Goal: Task Accomplishment & Management: Complete application form

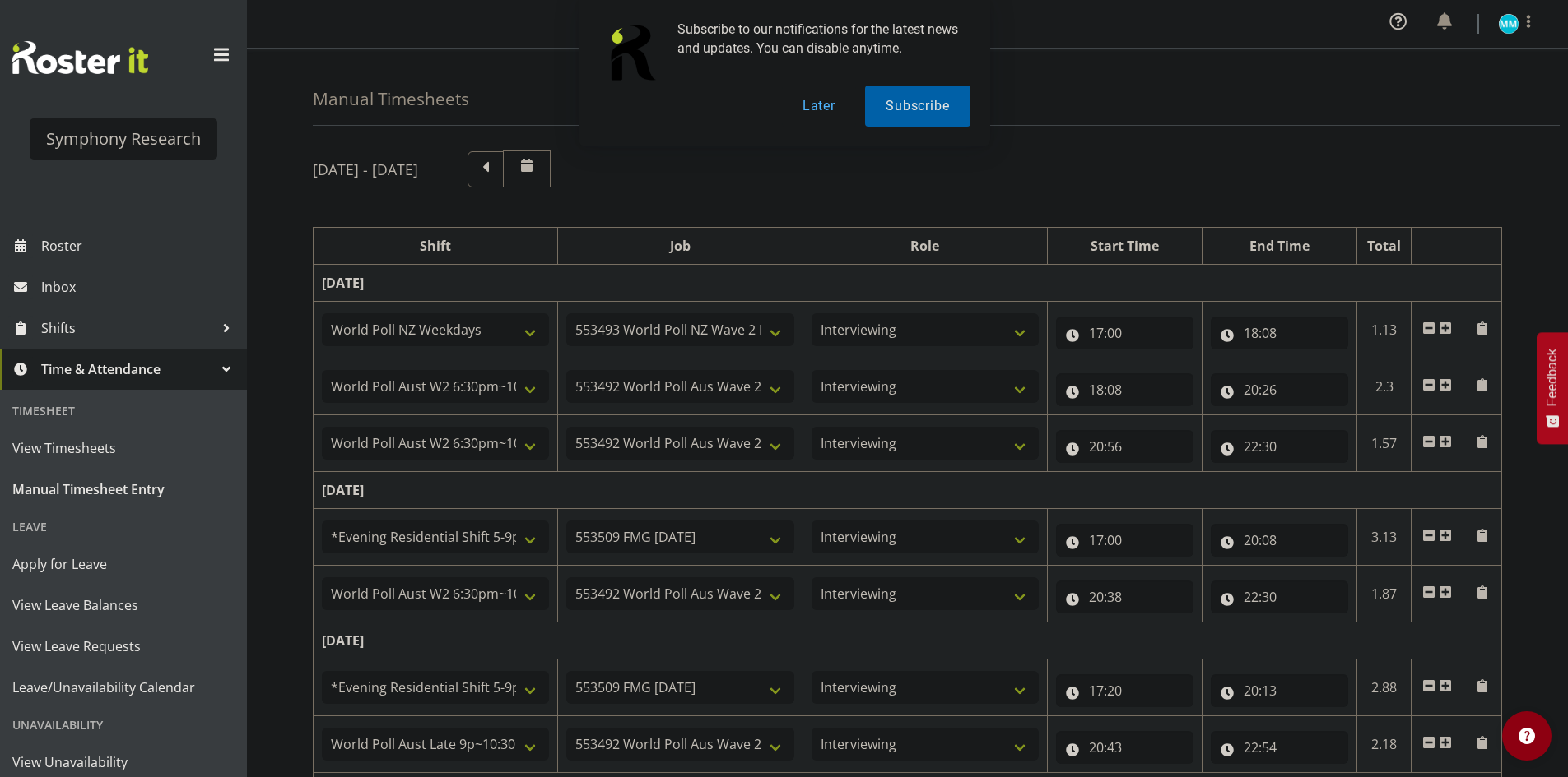
select select "41604"
select select "10527"
select select "47"
select select "56692"
select select "10499"
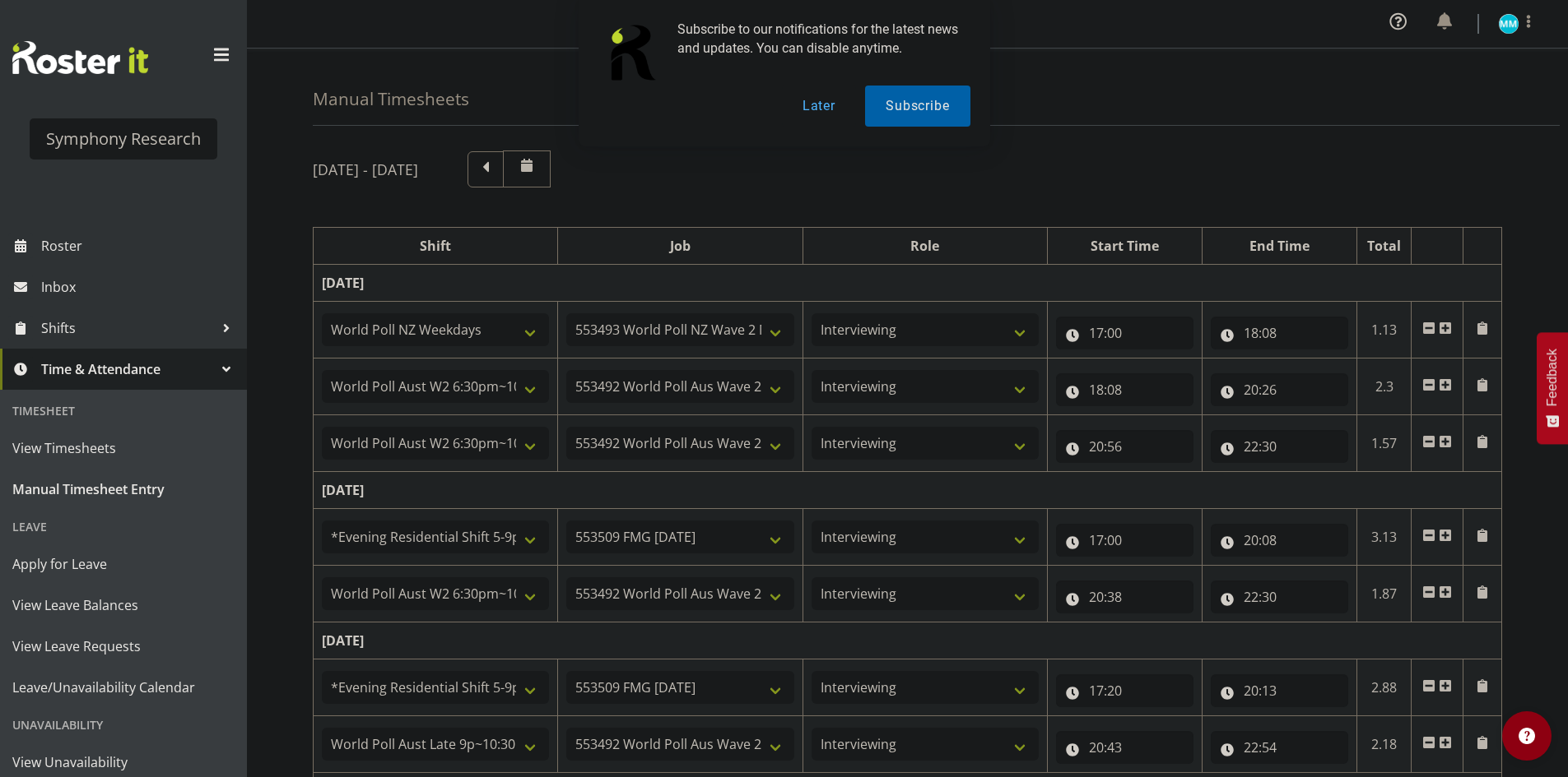
select select "47"
select select "56692"
select select "10499"
select select "47"
select select "48116"
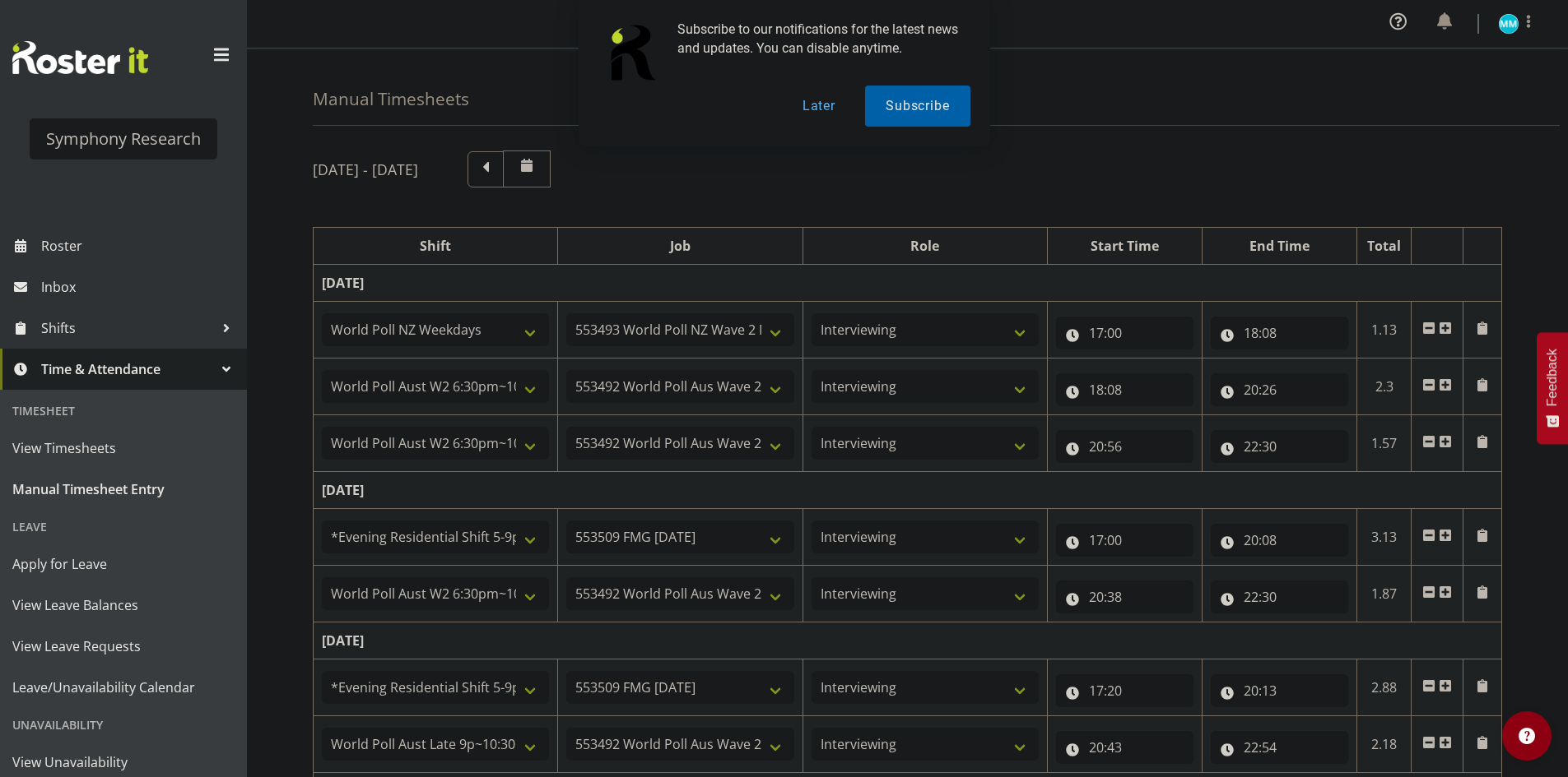
select select "10585"
select select "47"
select select "56692"
select select "10499"
select select "47"
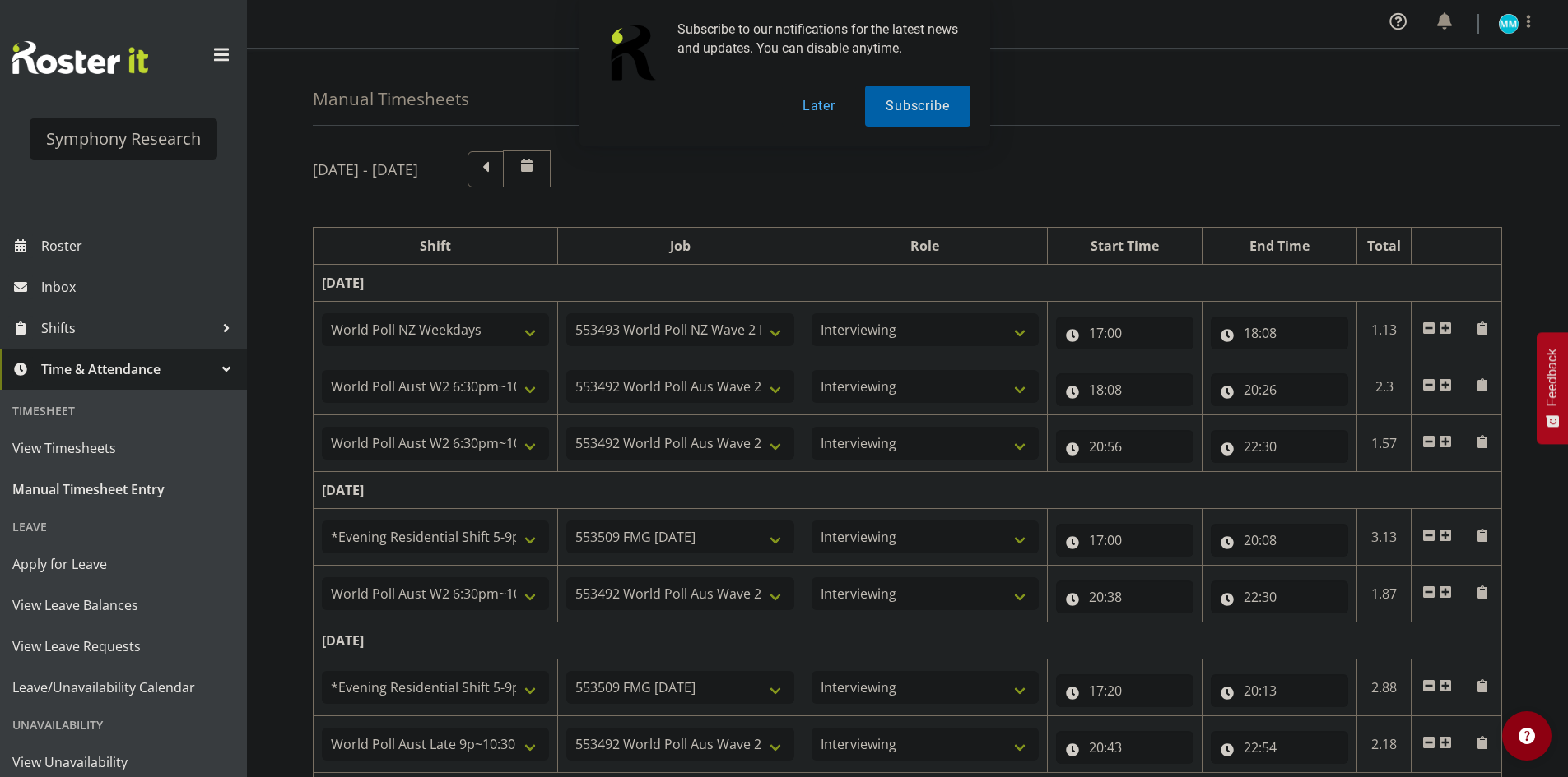
select select "48116"
select select "10585"
select select "47"
select select "57511"
select select "10499"
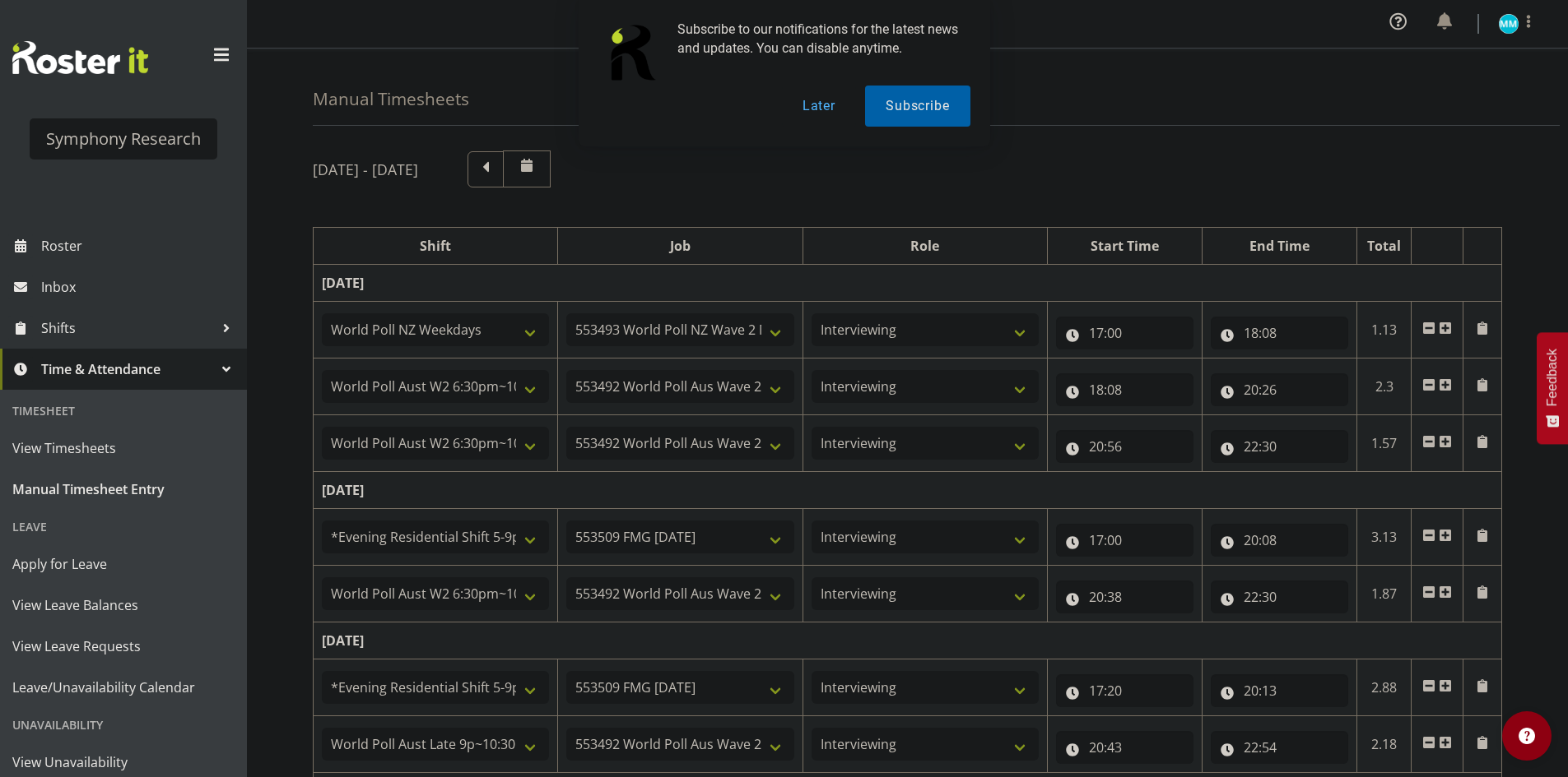
select select "47"
select select "48116"
select select "10585"
select select "47"
select select "57511"
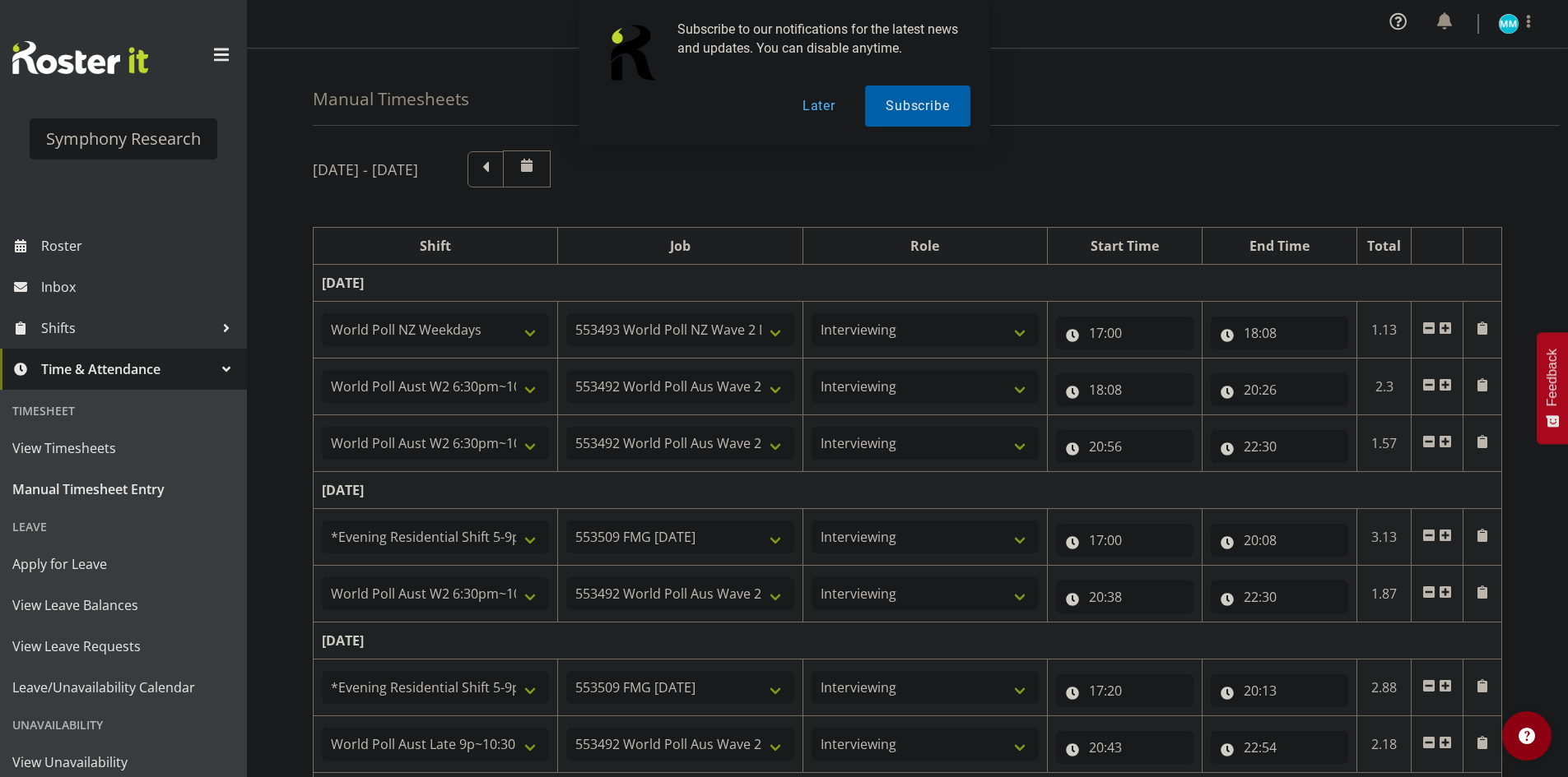
select select "10499"
select select "47"
select select "48116"
select select "10585"
select select "47"
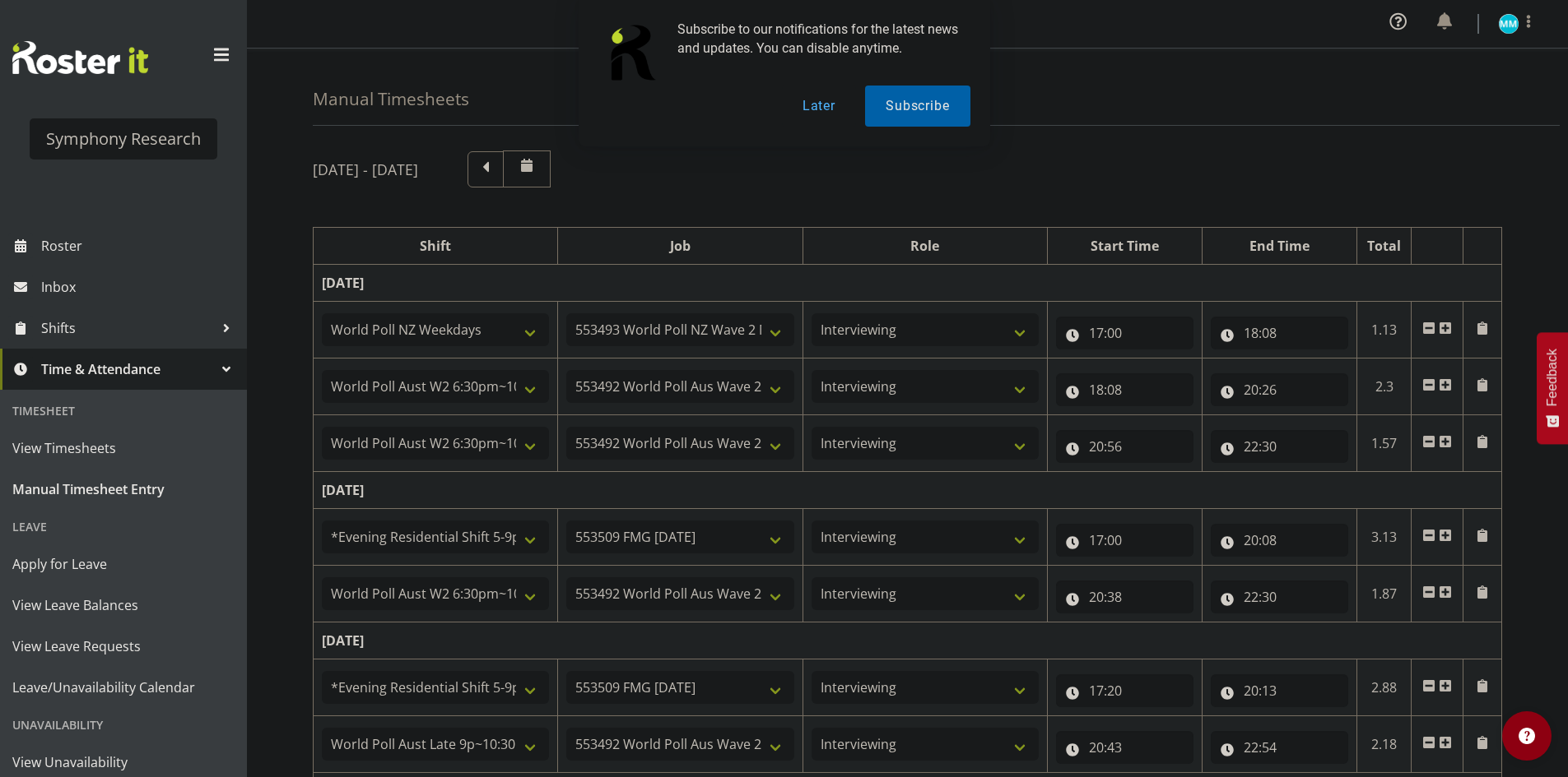
select select "57511"
select select "10499"
select select "47"
select select "41319"
select select "10527"
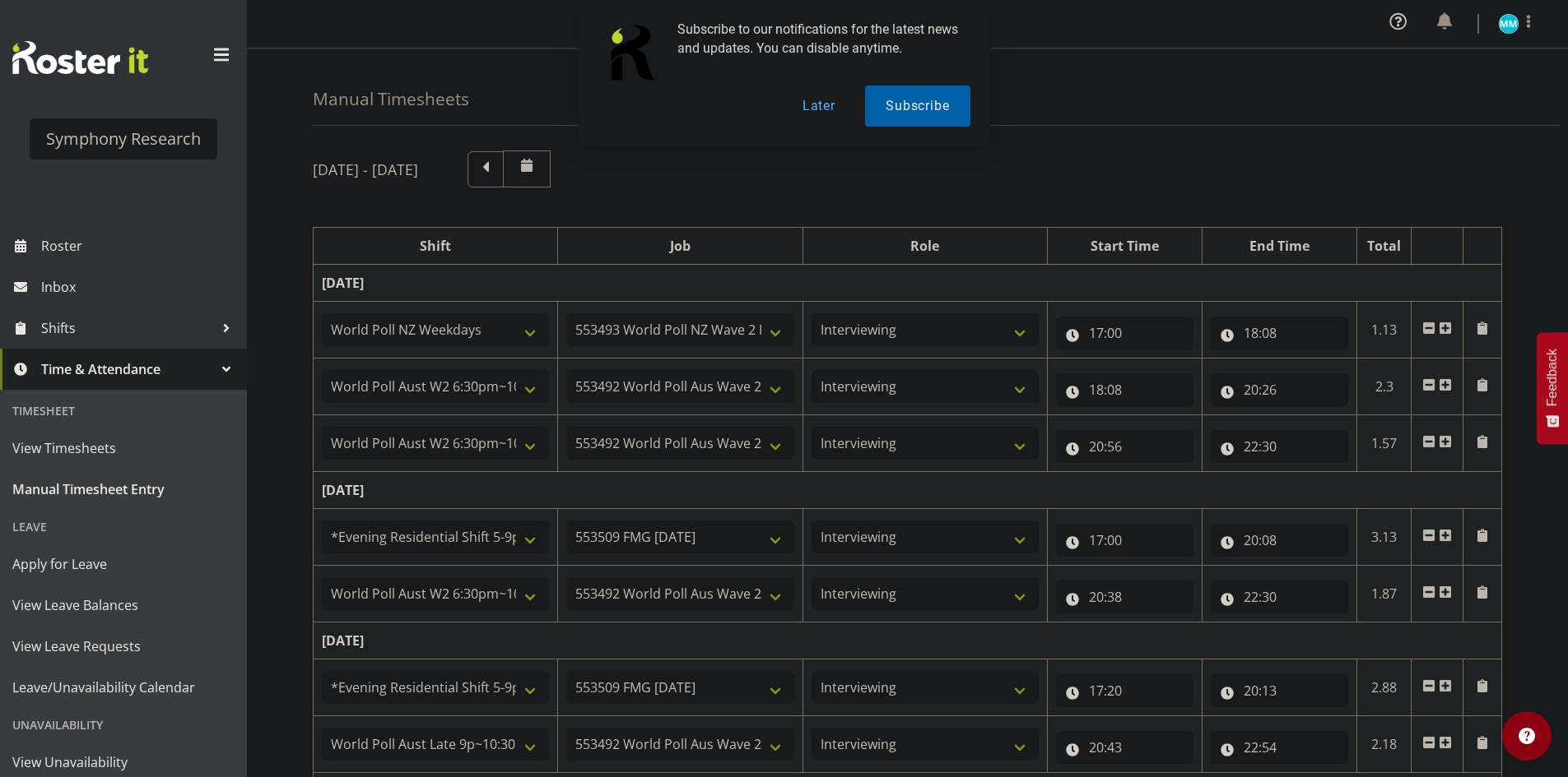
select select "47"
select select "11547"
select select "10499"
select select "47"
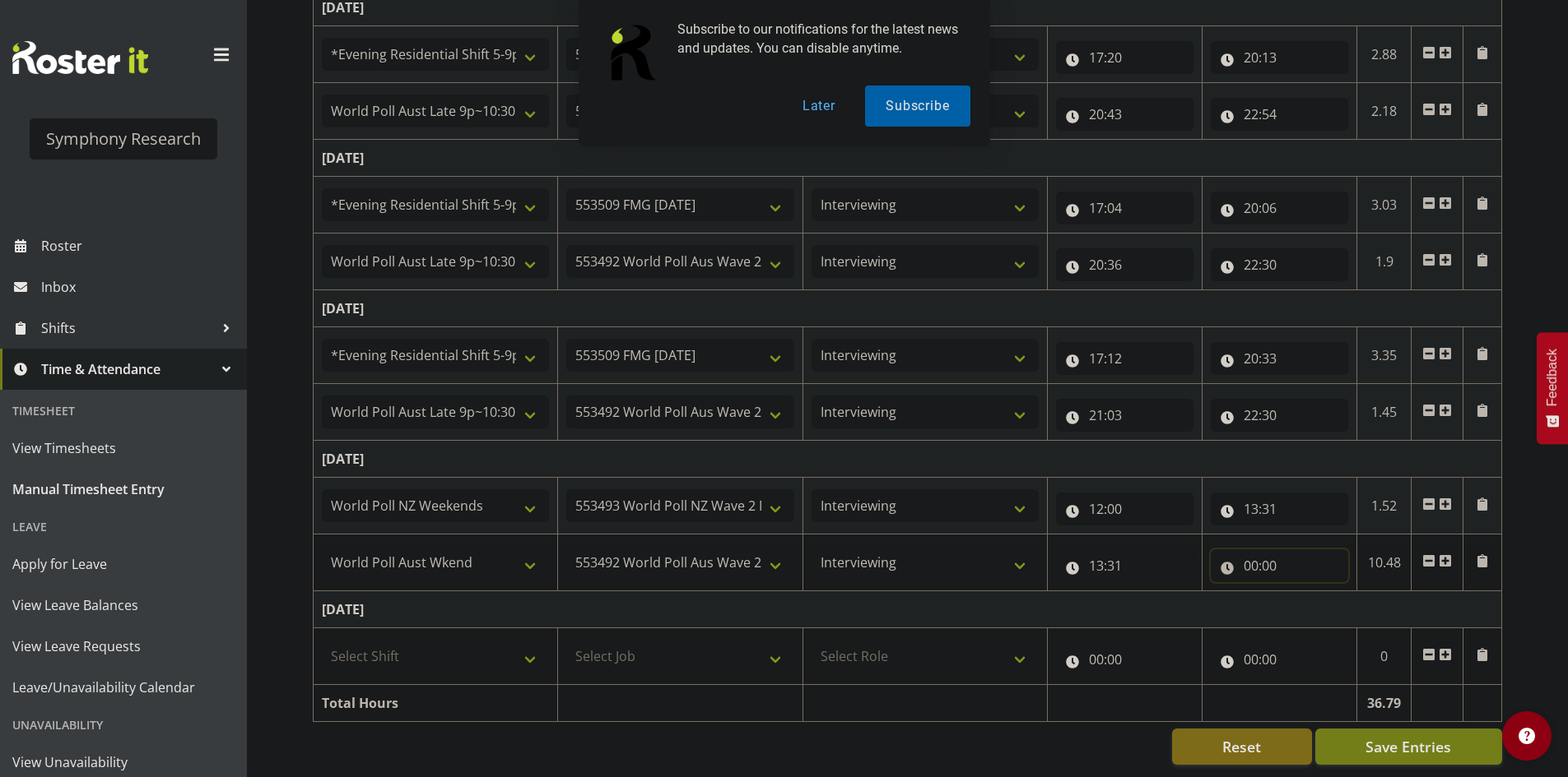
click at [1248, 558] on input "00:00" at bounding box center [1279, 566] width 138 height 33
click at [1298, 592] on div "00 01 02 03 04 05 06 07 08 09 10 11 12 13 14 15 16 17 18 19 20 21 22 23 : 00 01…" at bounding box center [1342, 612] width 264 height 41
click at [1310, 592] on select "00 01 02 03 04 05 06 07 08 09 10 11 12 13 14 15 16 17 18 19 20 21 22 23" at bounding box center [1323, 608] width 37 height 33
select select "16"
click at [1304, 592] on select "00 01 02 03 04 05 06 07 08 09 10 11 12 13 14 15 16 17 18 19 20 21 22 23" at bounding box center [1323, 608] width 37 height 33
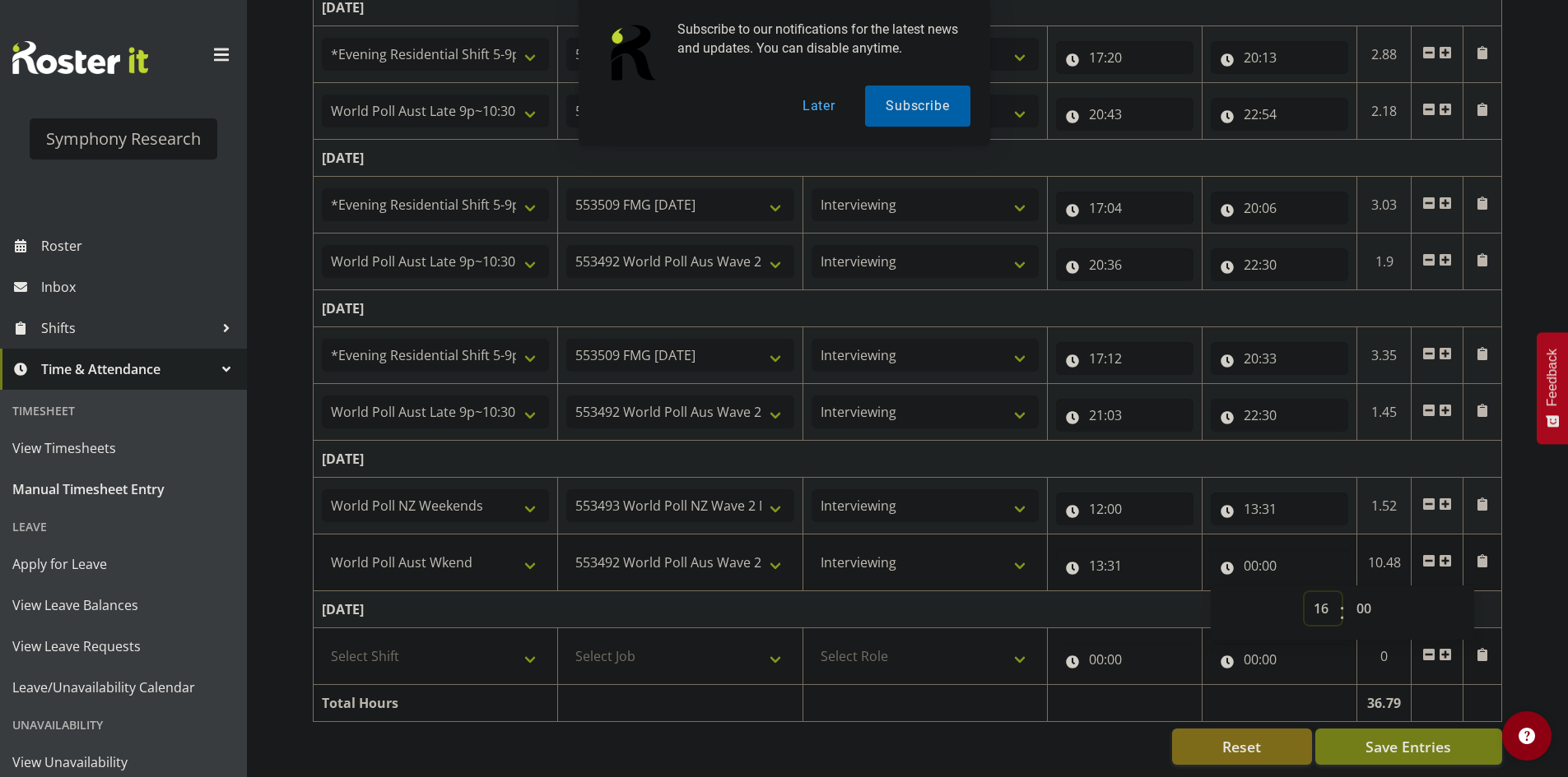
type input "16:00"
click at [1358, 593] on select "00 01 02 03 04 05 06 07 08 09 10 11 12 13 14 15 16 17 18 19 20 21 22 23 24 25 2…" at bounding box center [1366, 608] width 37 height 33
click at [1378, 592] on select "00 01 02 03 04 05 06 07 08 09 10 11 12 13 14 15 16 17 18 19 20 21 22 23 24 25 2…" at bounding box center [1366, 608] width 37 height 33
select select "52"
click at [1347, 592] on select "00 01 02 03 04 05 06 07 08 09 10 11 12 13 14 15 16 17 18 19 20 21 22 23 24 25 2…" at bounding box center [1366, 608] width 37 height 33
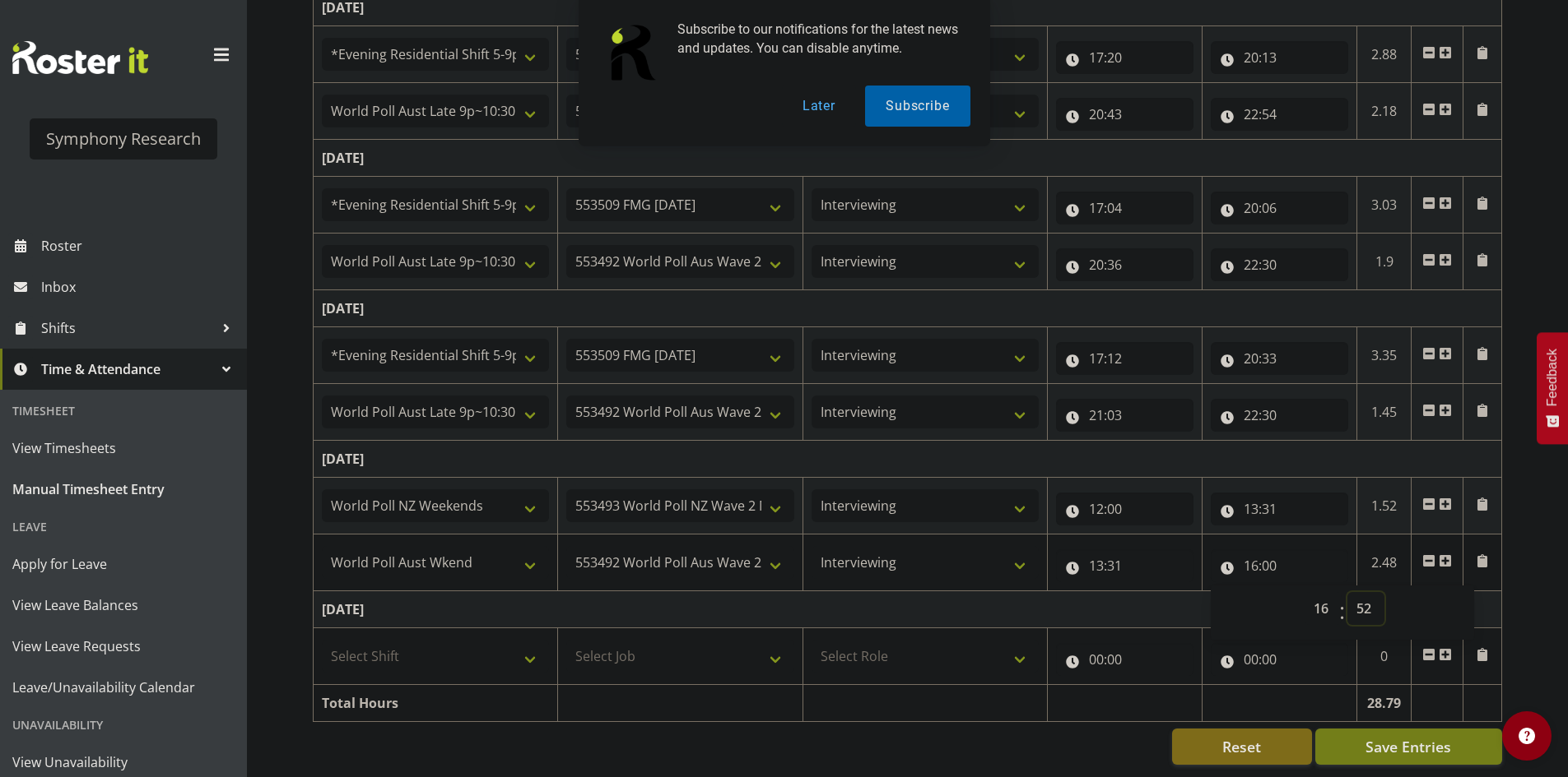
type input "16:52"
click at [1415, 744] on span "Save Entries" at bounding box center [1409, 746] width 86 height 21
click at [1444, 555] on span at bounding box center [1445, 561] width 13 height 13
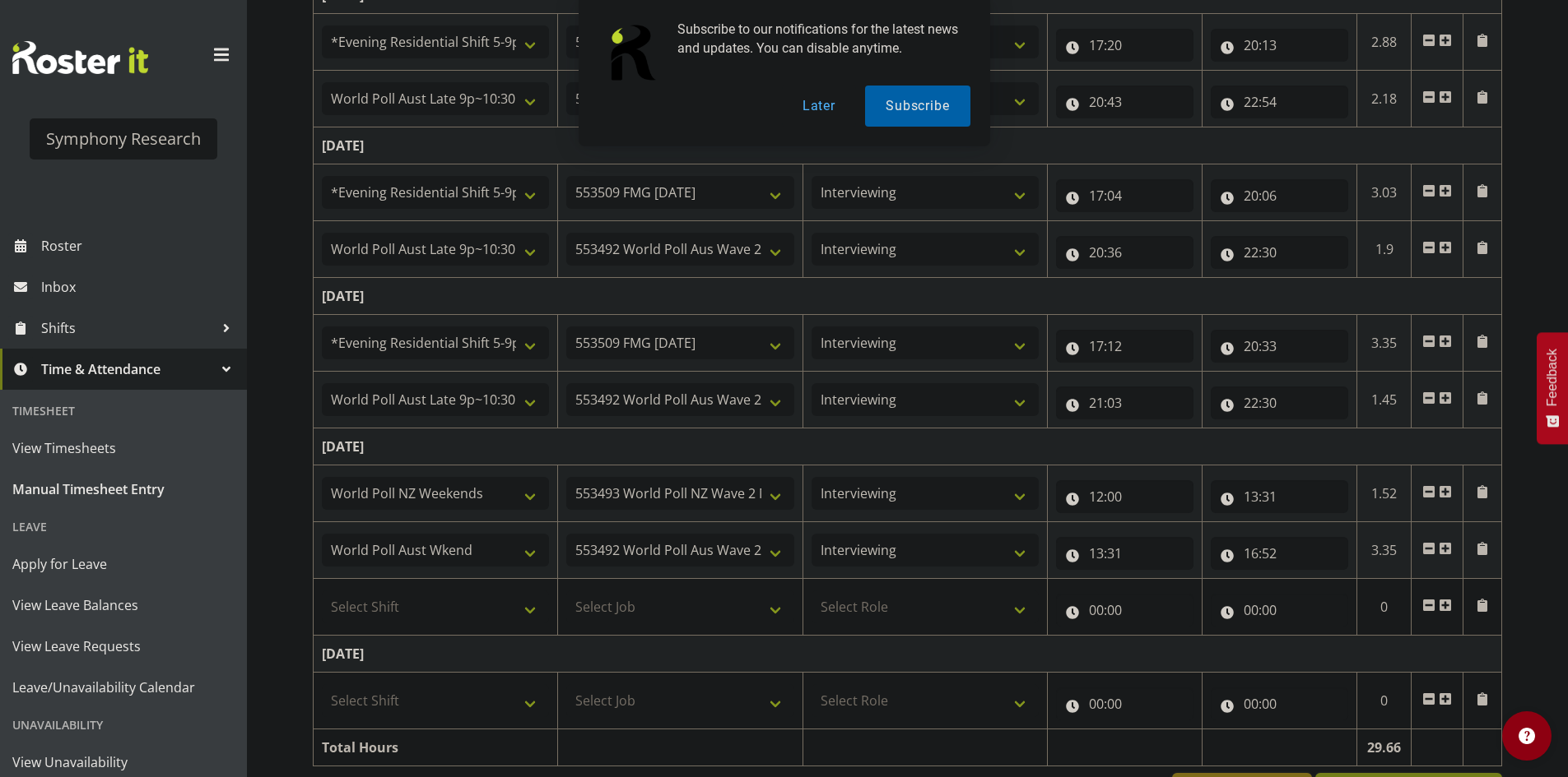
scroll to position [703, 0]
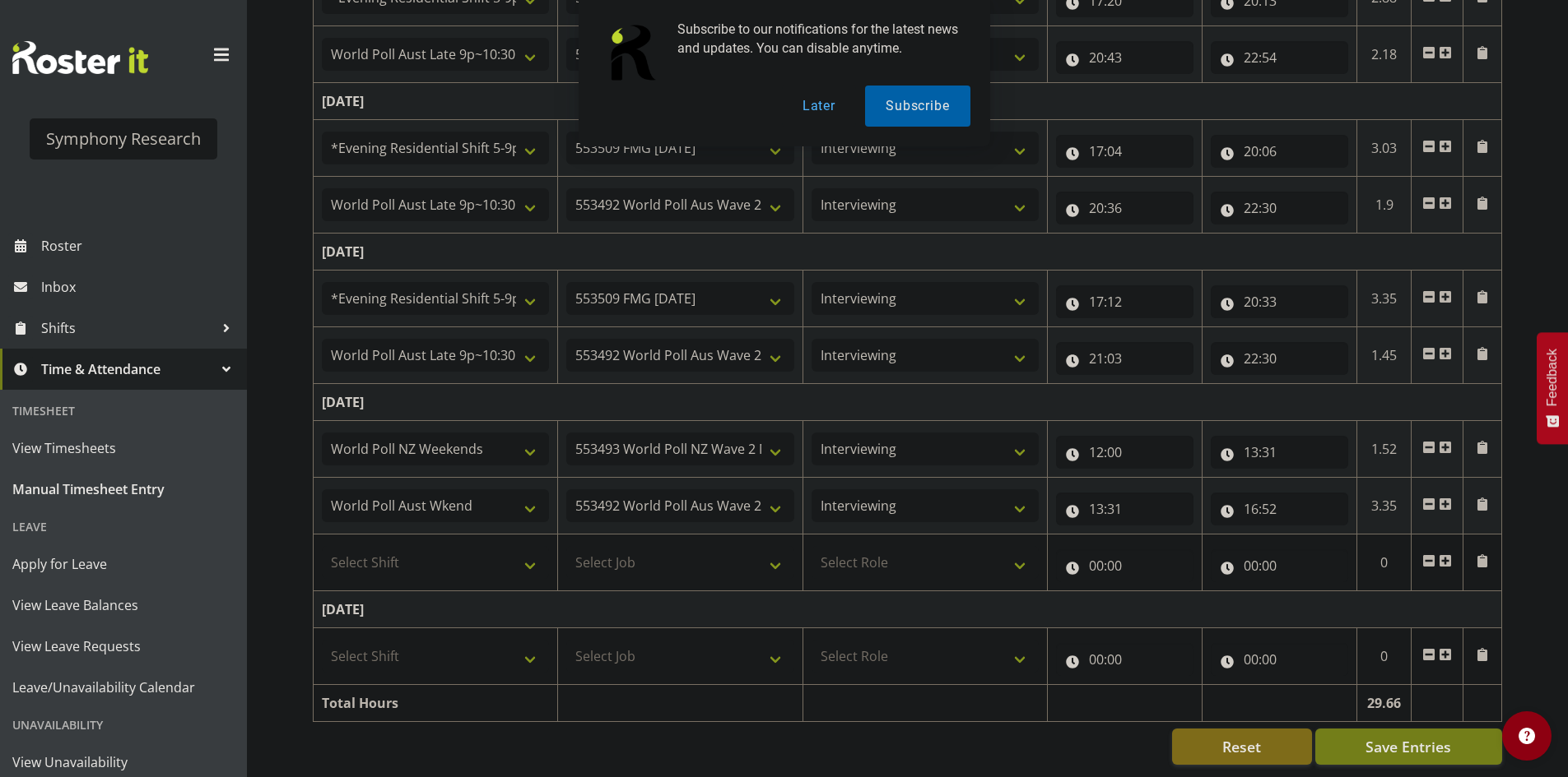
click at [1104, 729] on div "Reset Save Entries" at bounding box center [907, 746] width 1189 height 36
click at [454, 556] on select "Select Shift !!Weekend Residential (Roster IT Shift Label) *Business 9/10am ~ 4…" at bounding box center [436, 562] width 227 height 33
select select "11547"
click at [322, 546] on select "Select Shift !!Weekend Residential (Roster IT Shift Label) *Business 9/10am ~ 4…" at bounding box center [436, 562] width 227 height 33
click at [671, 559] on select "Select Job 550060 IF Admin 553492 World Poll Aus Wave 2 Main 2025 553493 World …" at bounding box center [680, 562] width 227 height 33
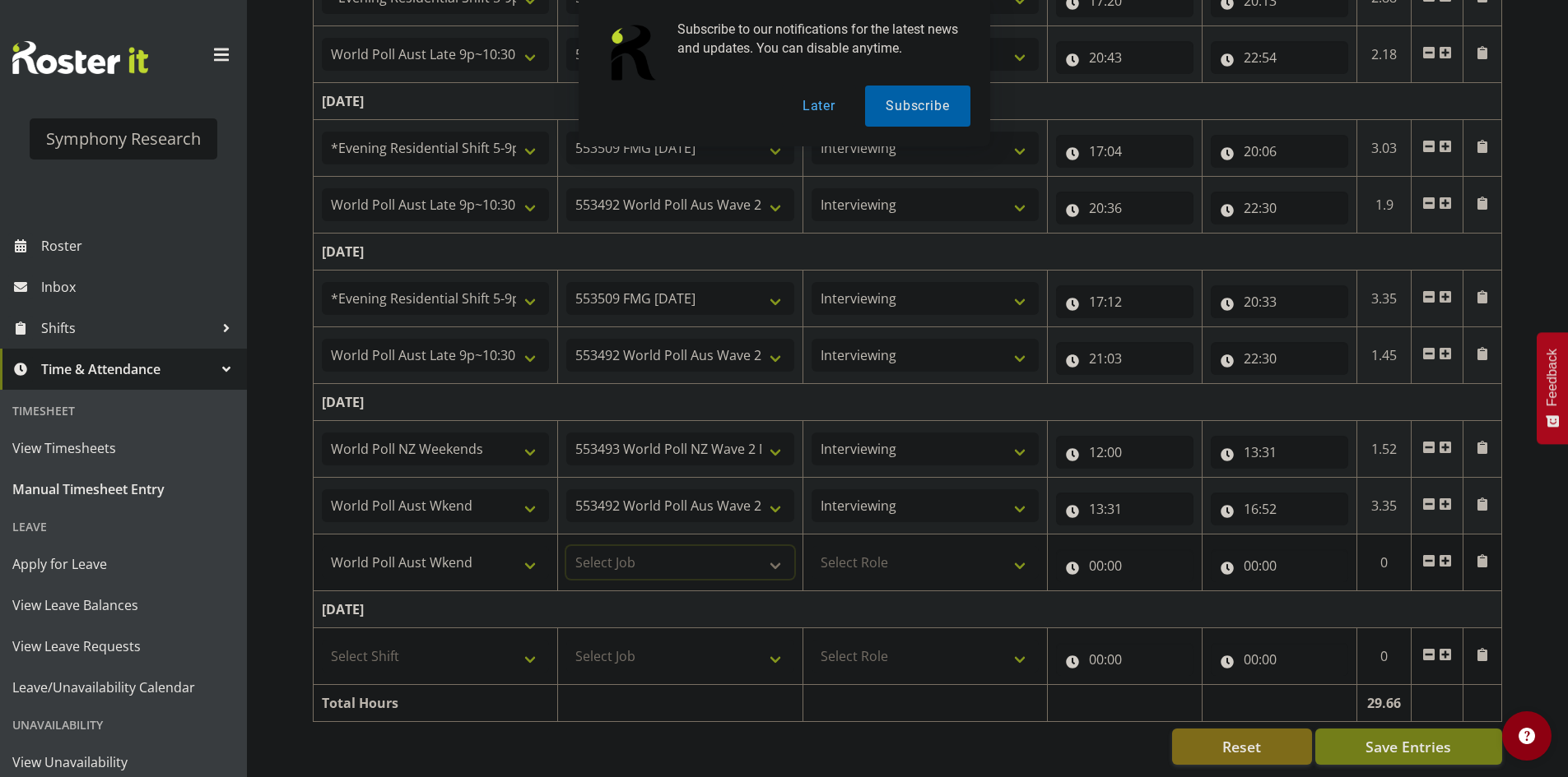
select select "10499"
click at [566, 546] on select "Select Job 550060 IF Admin 553492 World Poll Aus Wave 2 Main 2025 553493 World …" at bounding box center [680, 562] width 227 height 33
click at [942, 563] on select "Select Role Briefing Interviewing" at bounding box center [926, 562] width 227 height 33
select select "47"
click at [812, 546] on select "Select Role Briefing Interviewing" at bounding box center [926, 562] width 227 height 33
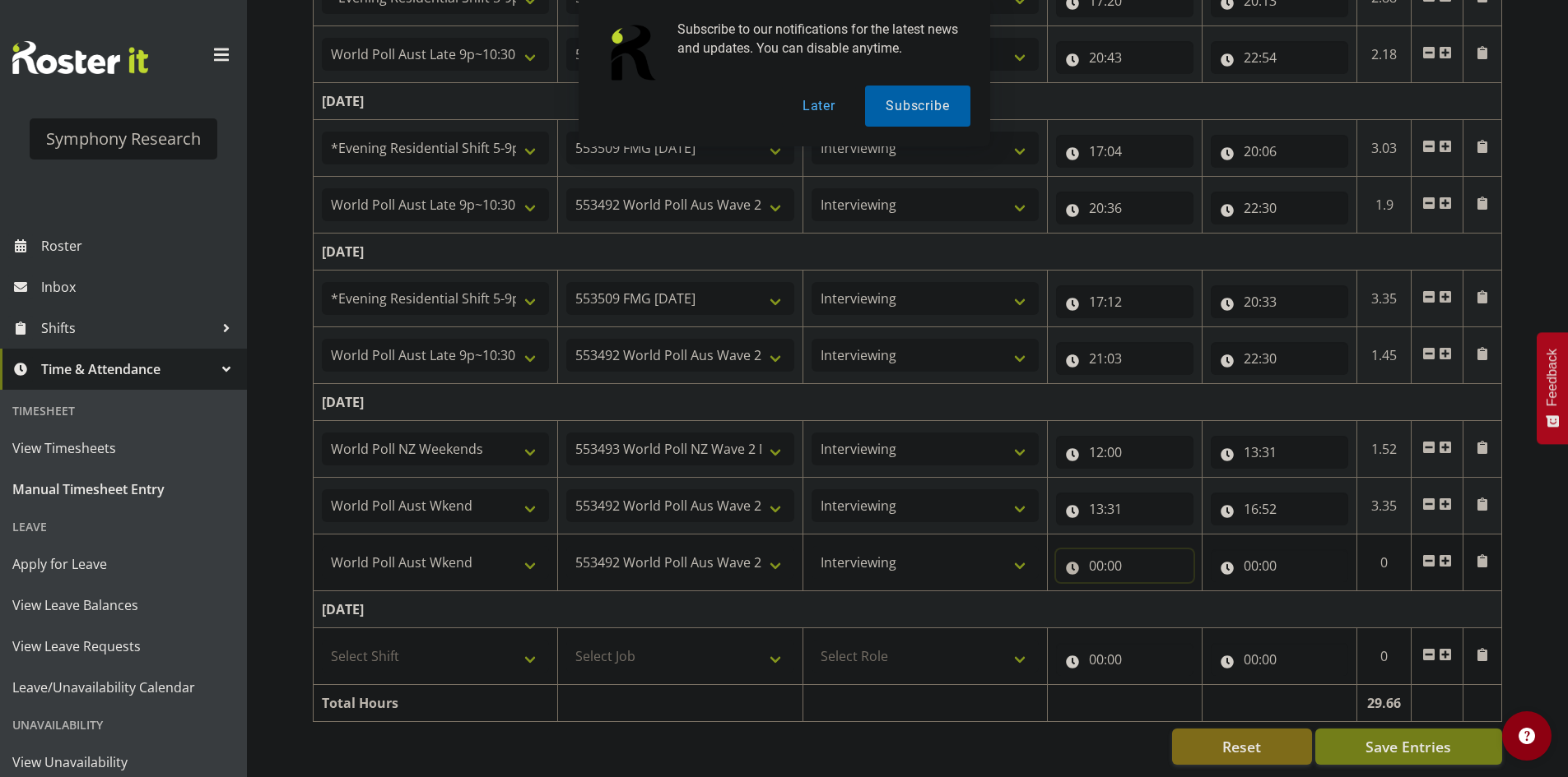
click at [1104, 563] on input "00:00" at bounding box center [1125, 566] width 138 height 33
click at [1169, 592] on select "00 01 02 03 04 05 06 07 08 09 10 11 12 13 14 15 16 17 18 19 20 21 22 23" at bounding box center [1169, 608] width 37 height 33
select select "17"
click at [1150, 592] on select "00 01 02 03 04 05 06 07 08 09 10 11 12 13 14 15 16 17 18 19 20 21 22 23" at bounding box center [1169, 608] width 37 height 33
type input "17:00"
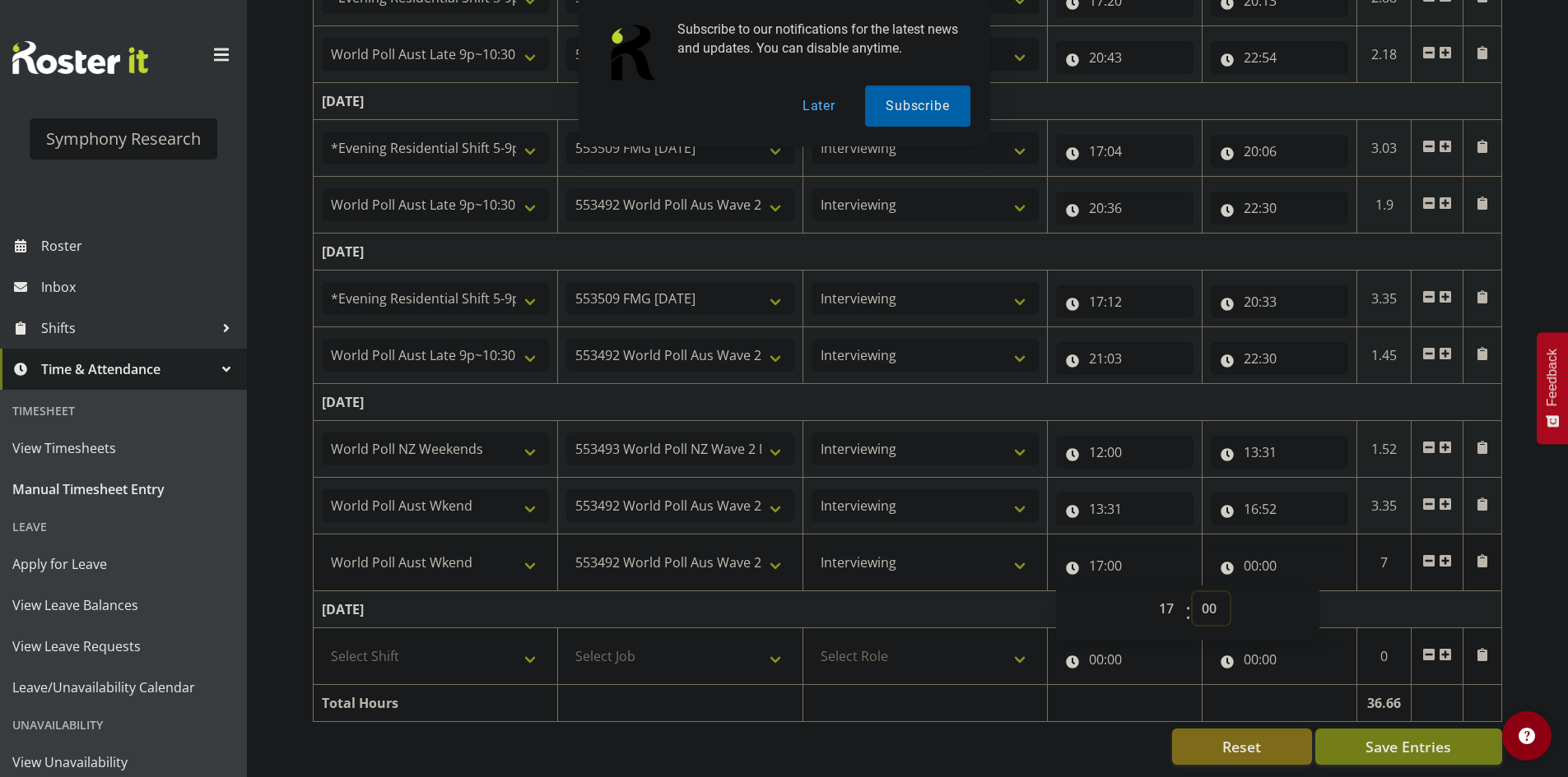
click at [1203, 598] on select "00 01 02 03 04 05 06 07 08 09 10 11 12 13 14 15 16 17 18 19 20 21 22 23 24 25 2…" at bounding box center [1211, 608] width 37 height 33
select select "22"
click at [1193, 592] on select "00 01 02 03 04 05 06 07 08 09 10 11 12 13 14 15 16 17 18 19 20 21 22 23 24 25 2…" at bounding box center [1211, 608] width 37 height 33
type input "17:22"
click at [1223, 384] on td "[DATE]" at bounding box center [908, 403] width 1189 height 37
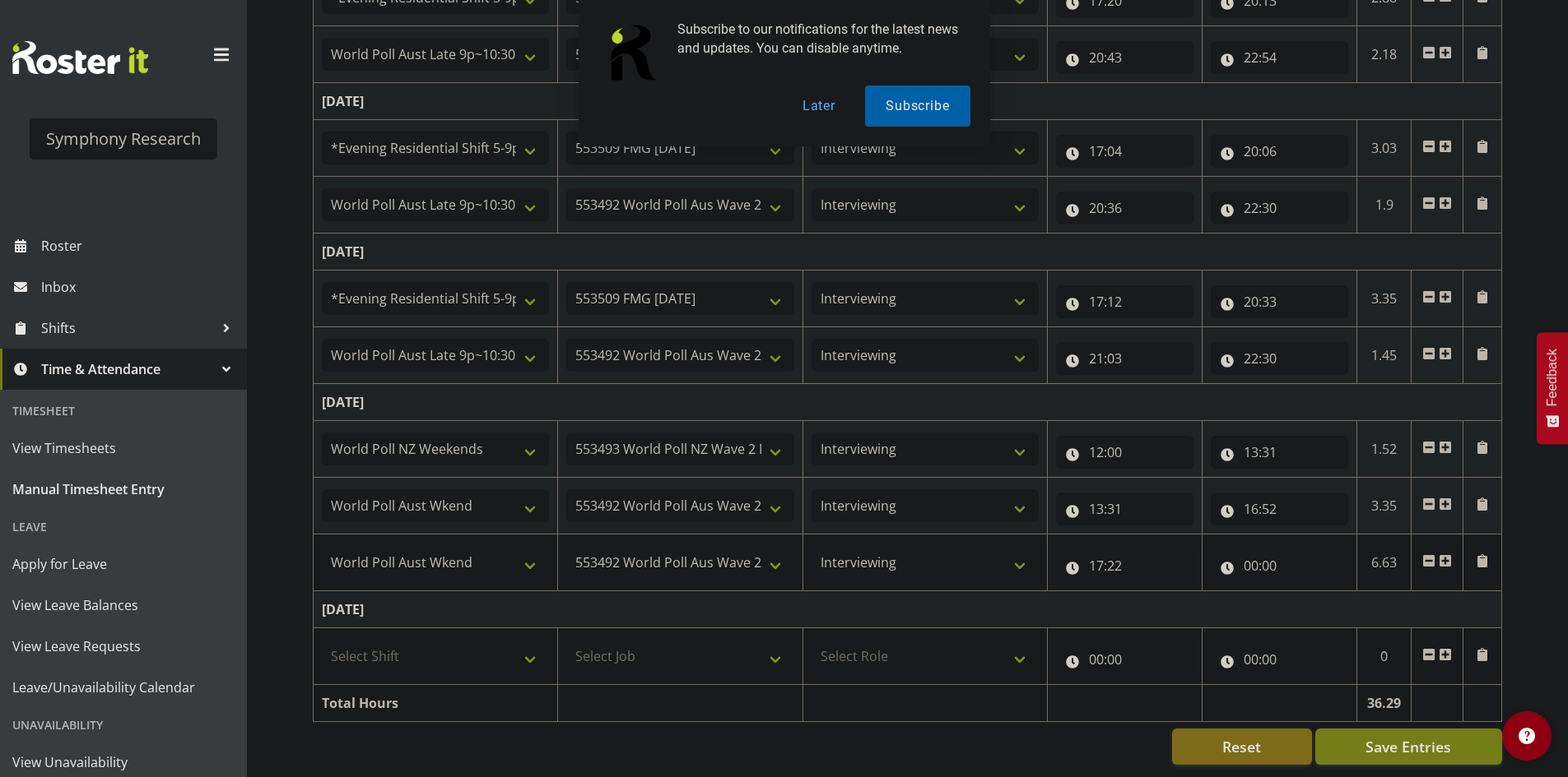
click at [1536, 635] on div "[DATE] - [DATE] Shift Job Role Start Time End Time Total [DATE] !!Weekend Resid…" at bounding box center [940, 113] width 1255 height 1330
click at [97, 256] on span "Roster" at bounding box center [140, 246] width 197 height 25
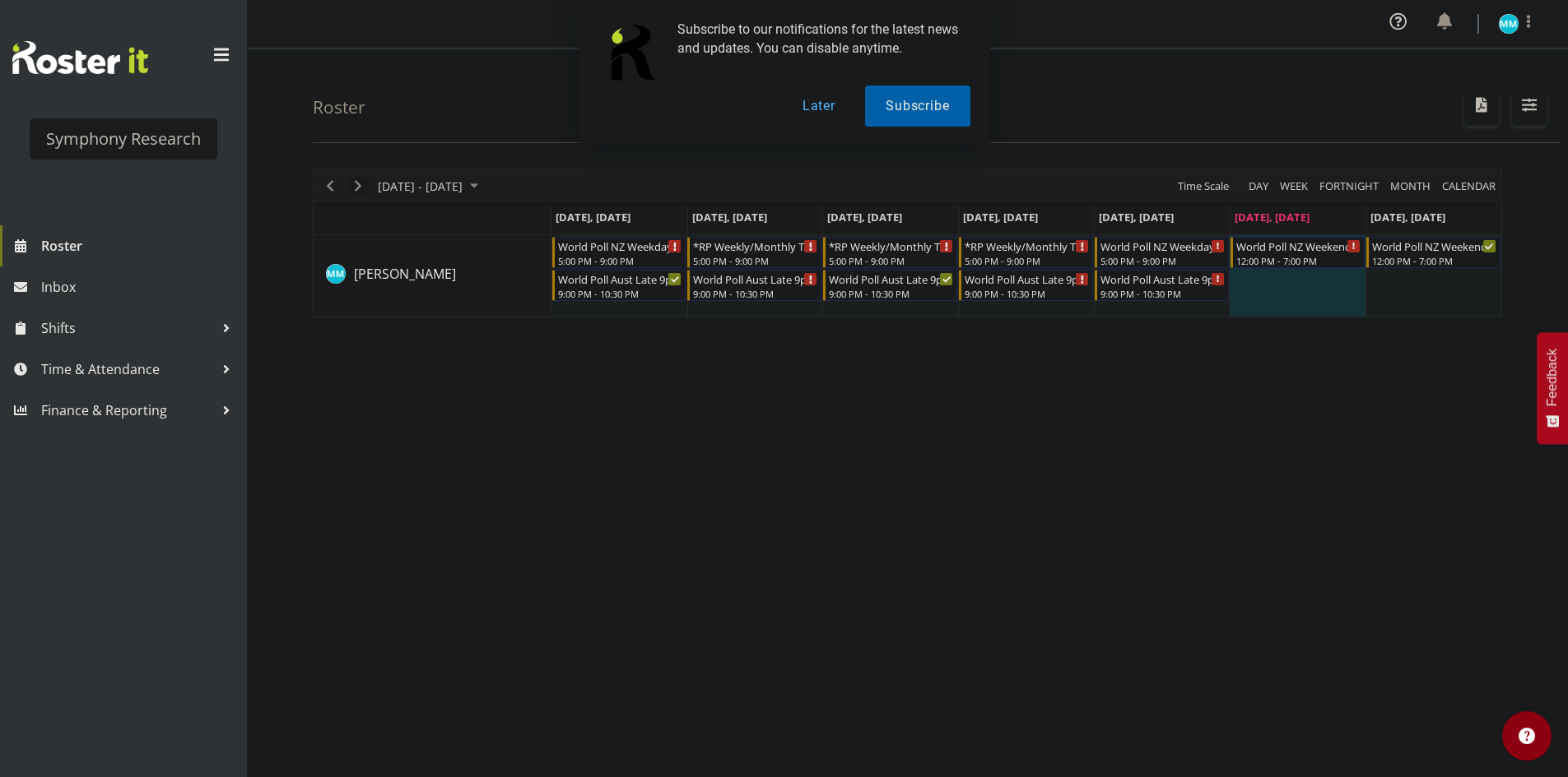
click at [358, 179] on span "Next" at bounding box center [358, 186] width 20 height 20
